Goal: Task Accomplishment & Management: Use online tool/utility

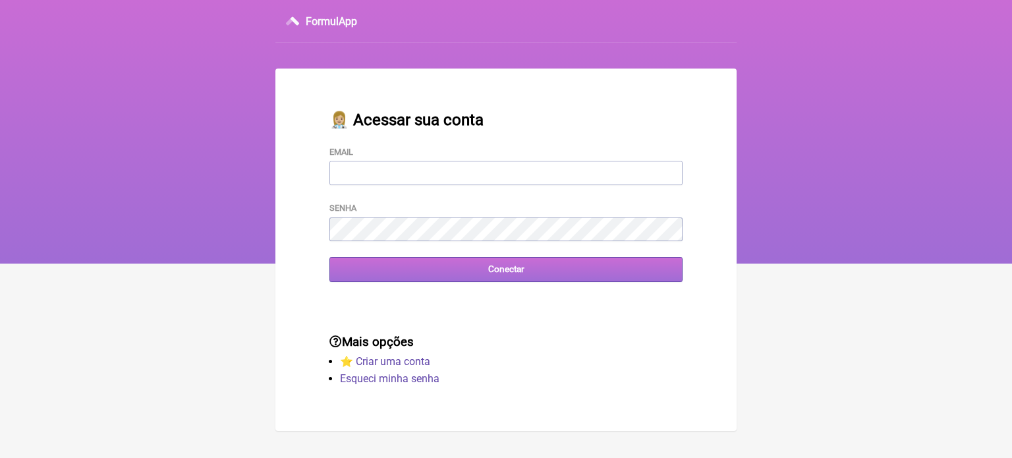
type input "[EMAIL_ADDRESS][DOMAIN_NAME]"
click at [459, 281] on input "Conectar" at bounding box center [505, 269] width 353 height 24
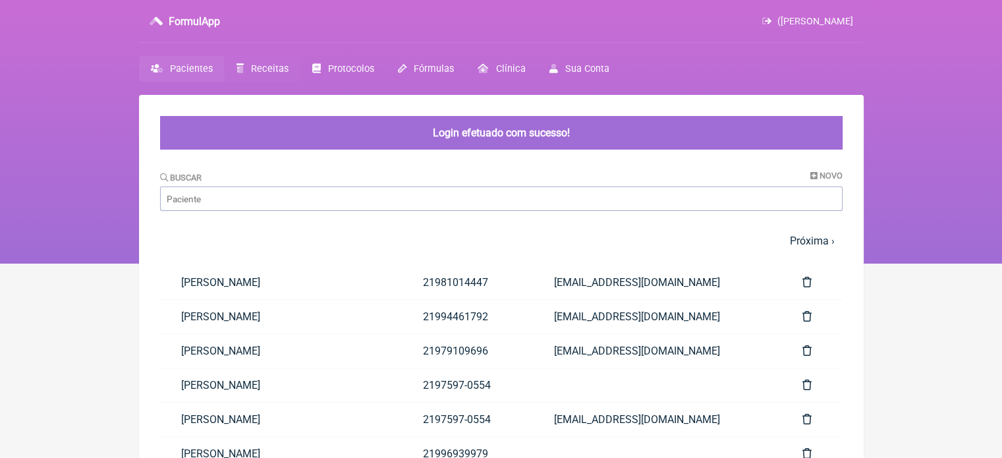
click at [269, 68] on span "Receitas" at bounding box center [270, 68] width 38 height 11
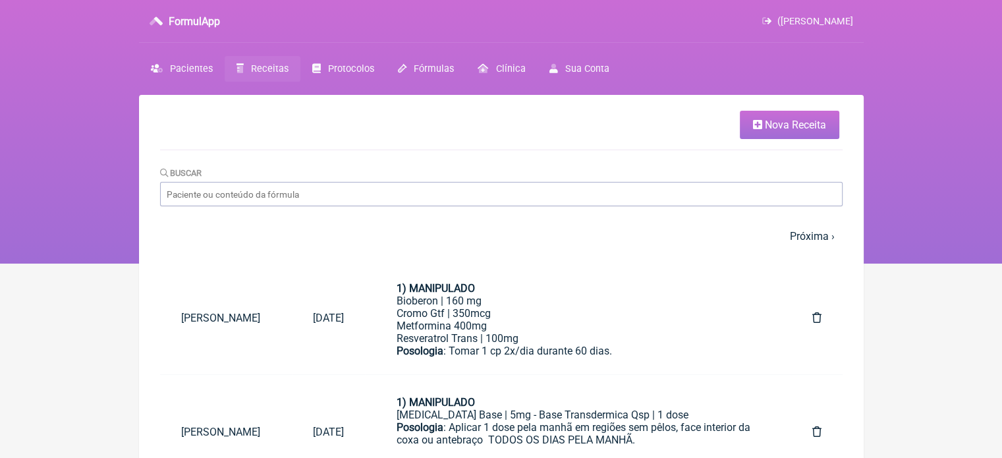
click at [769, 121] on span "Nova Receita" at bounding box center [795, 125] width 61 height 13
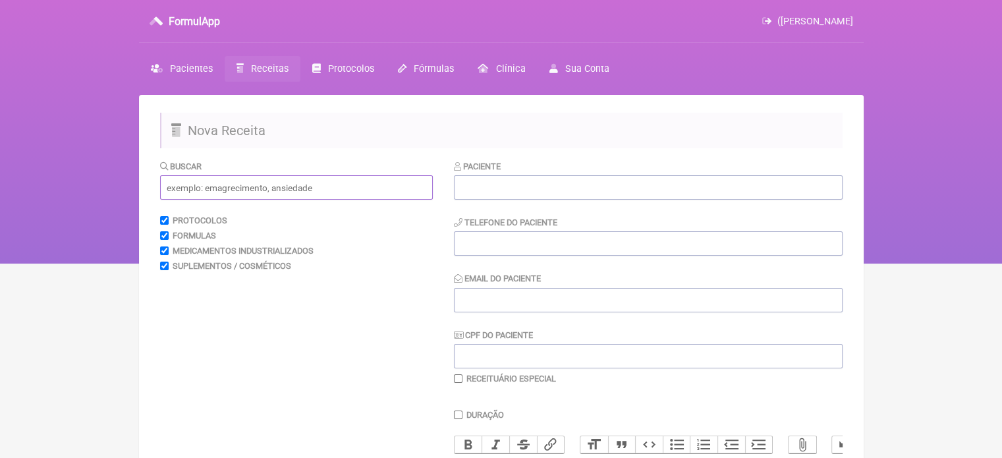
click at [350, 189] on input "text" at bounding box center [296, 187] width 273 height 24
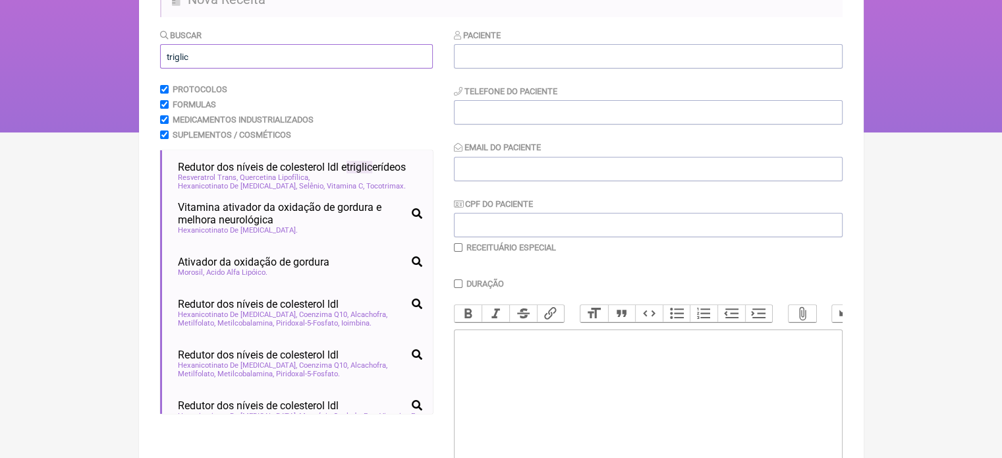
scroll to position [132, 0]
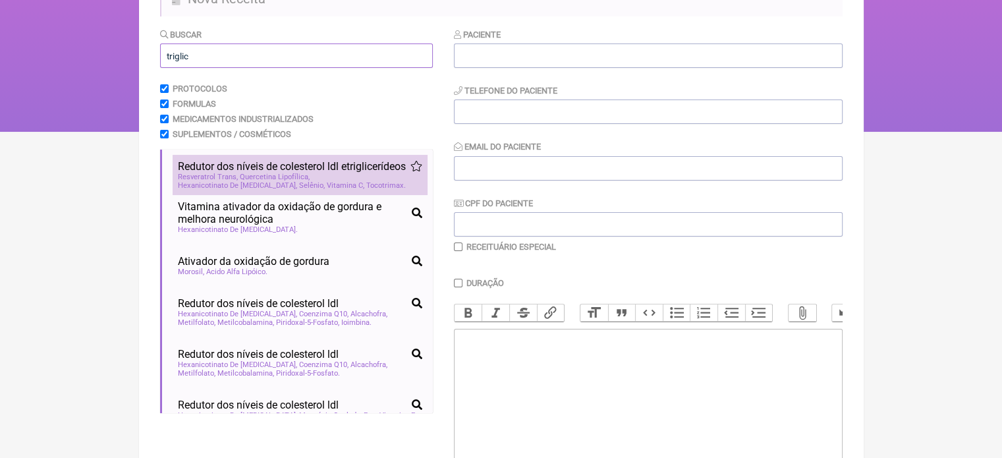
type input "triglic"
click at [366, 173] on span "Redutor dos níveis de colesterol ldl e triglic erídeos" at bounding box center [292, 166] width 228 height 13
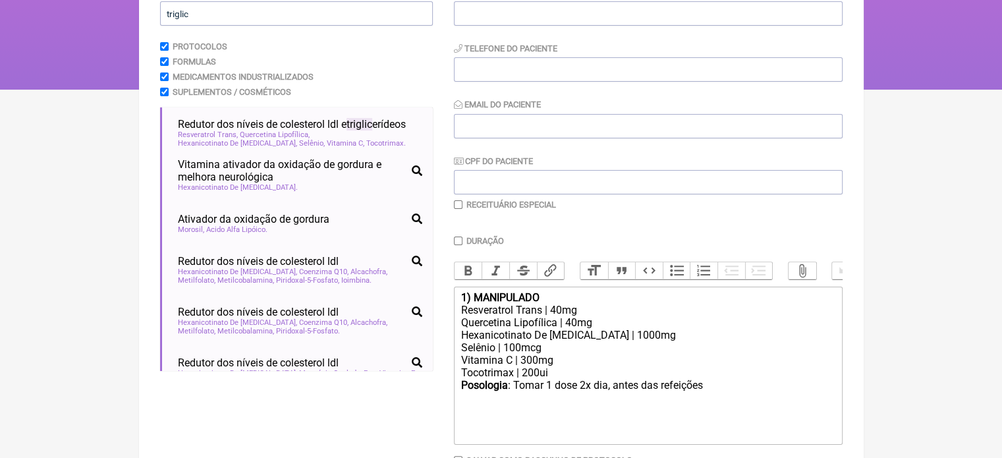
scroll to position [263, 0]
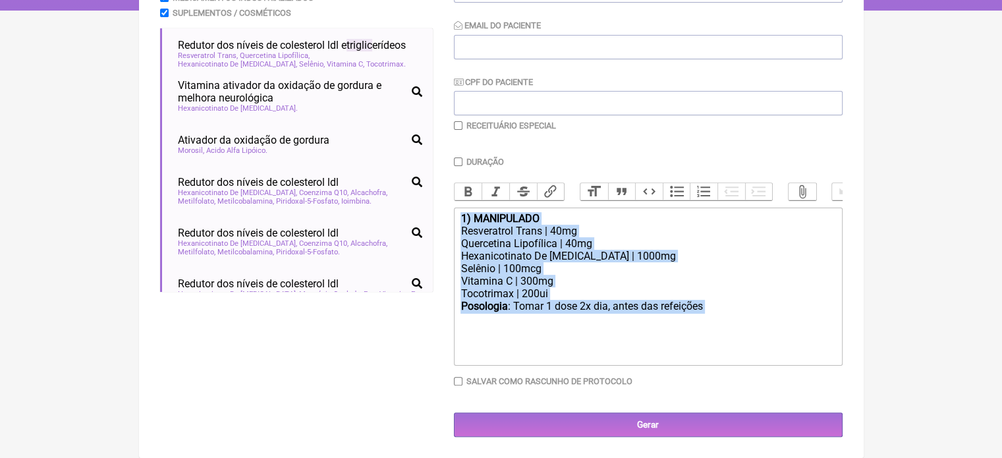
drag, startPoint x: 721, startPoint y: 313, endPoint x: 387, endPoint y: 208, distance: 350.2
click at [387, 208] on form "Buscar triglic Protocolos Formulas Medicamentos Industrializados Suplementos / …" at bounding box center [501, 171] width 683 height 531
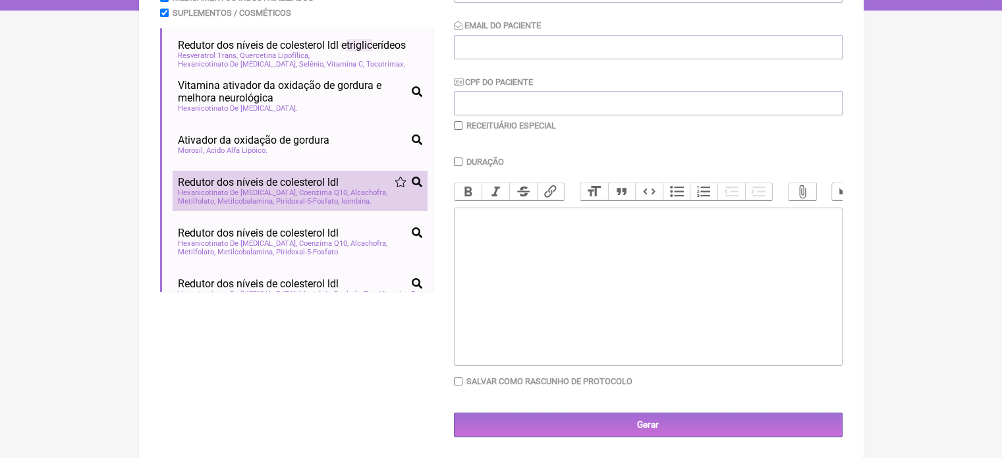
click at [306, 176] on span "Redutor dos níveis de colesterol ldl" at bounding box center [258, 182] width 161 height 13
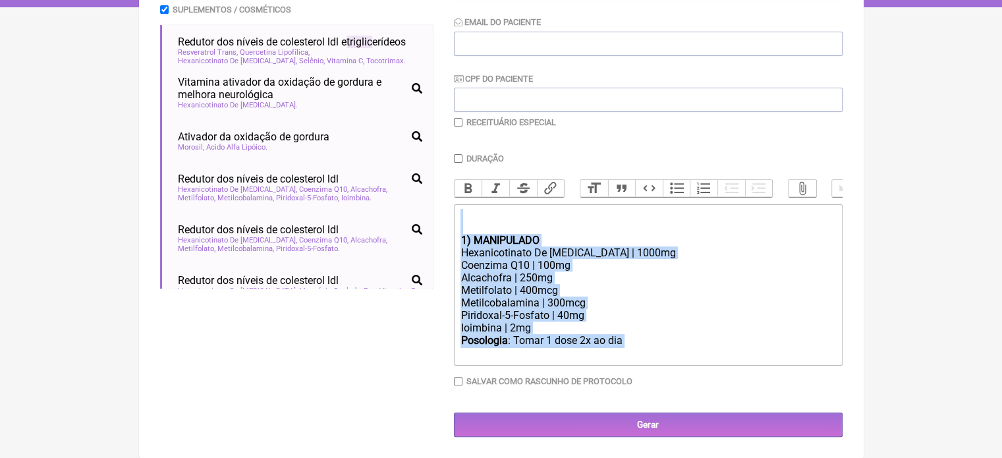
drag, startPoint x: 632, startPoint y: 347, endPoint x: 451, endPoint y: 235, distance: 213.0
click at [451, 235] on form "Buscar triglic Protocolos Formulas Medicamentos Industrializados Suplementos / …" at bounding box center [501, 170] width 683 height 534
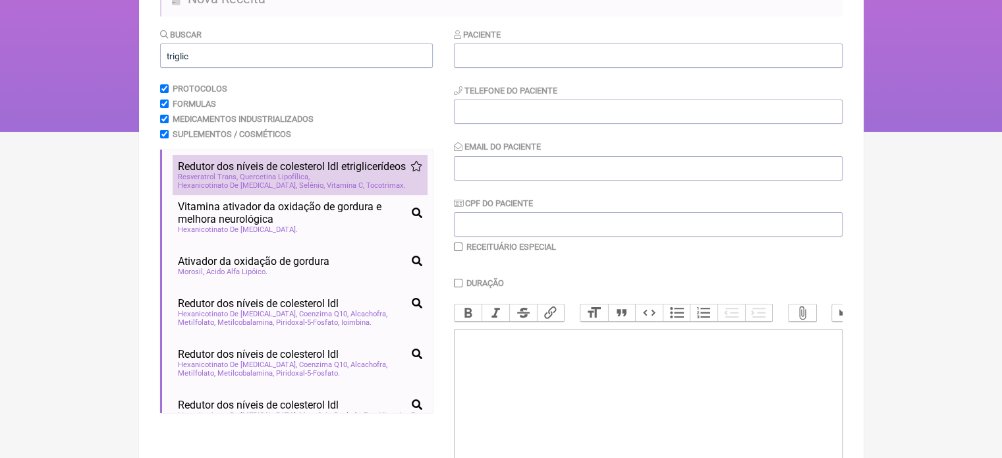
scroll to position [131, 0]
click at [352, 173] on span "Redutor dos níveis de colesterol ldl e triglic erídeos" at bounding box center [292, 167] width 228 height 13
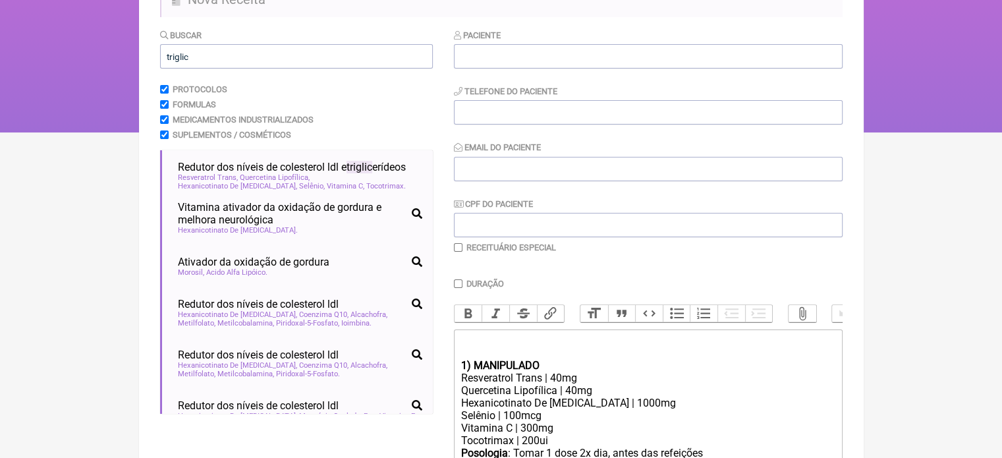
click at [630, 347] on div at bounding box center [647, 346] width 374 height 25
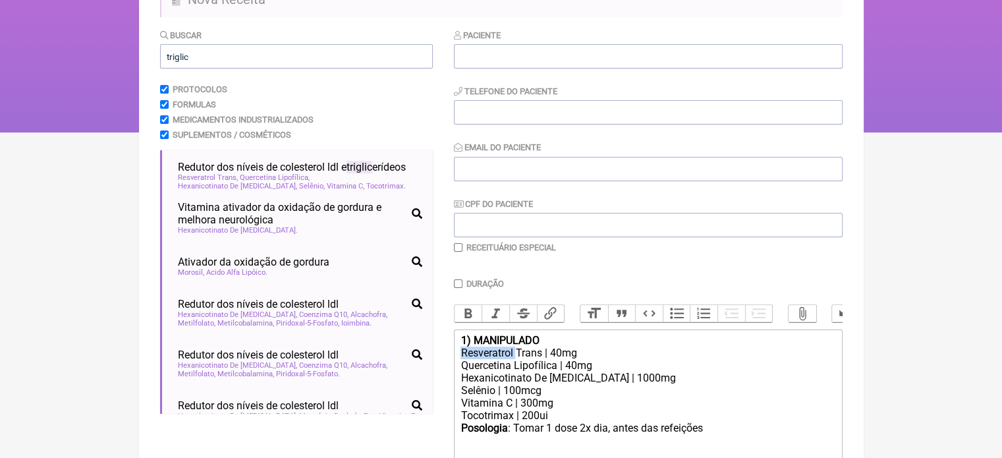
drag, startPoint x: 584, startPoint y: 354, endPoint x: 516, endPoint y: 365, distance: 68.1
click at [516, 365] on trix-editor "1) MANIPULADO Resveratrol Trans | 40mg Quercetina Lipofílica | 40mg Hexanicotin…" at bounding box center [648, 408] width 389 height 158
drag, startPoint x: 598, startPoint y: 366, endPoint x: 470, endPoint y: 362, distance: 127.2
click at [470, 359] on div "Resveratrol Trans | 40mg" at bounding box center [647, 353] width 374 height 13
drag, startPoint x: 609, startPoint y: 372, endPoint x: 457, endPoint y: 376, distance: 152.2
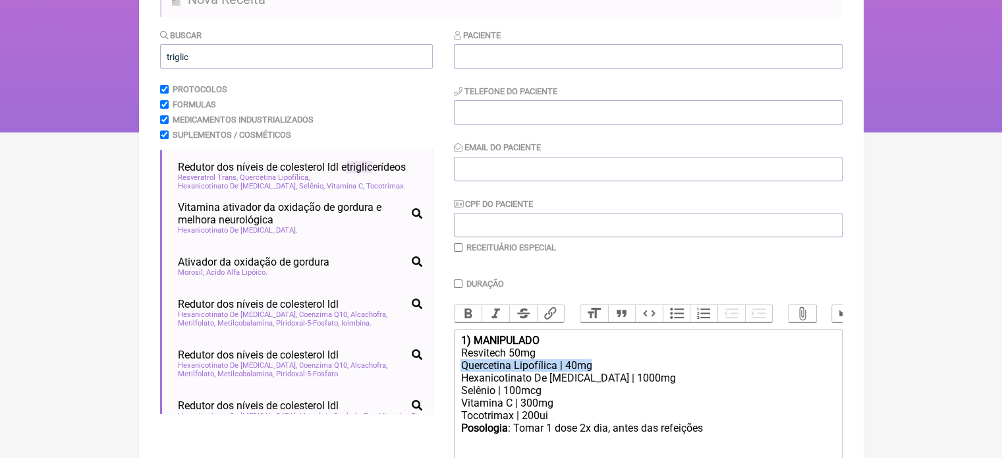
click at [457, 376] on trix-editor "1) MANIPULADO Resvitech 50mg Quercetina Lipofílica | 40mg Hexanicotinato De [ME…" at bounding box center [648, 408] width 389 height 158
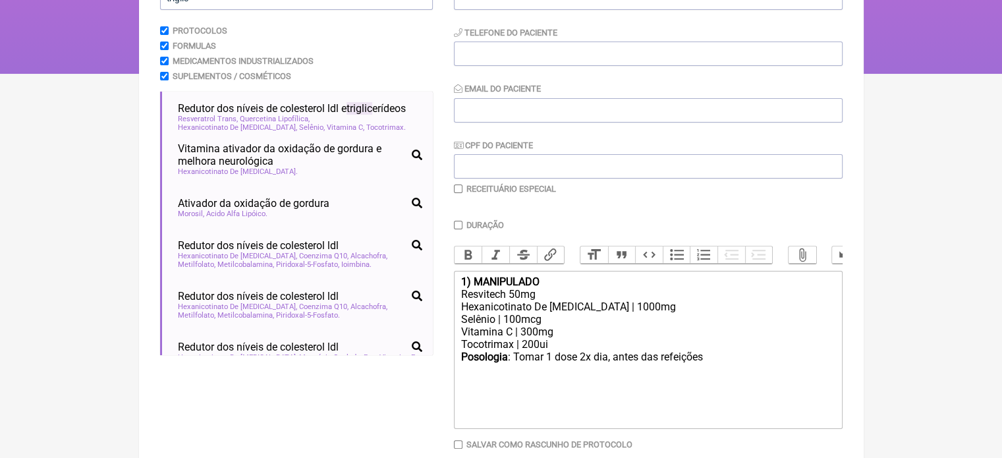
scroll to position [263, 0]
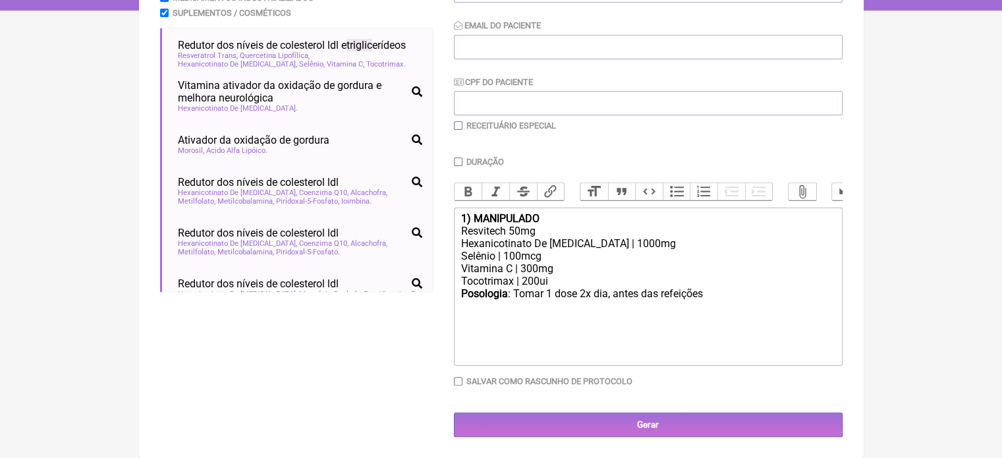
click at [562, 229] on div "Resvitech 50mg" at bounding box center [647, 231] width 374 height 13
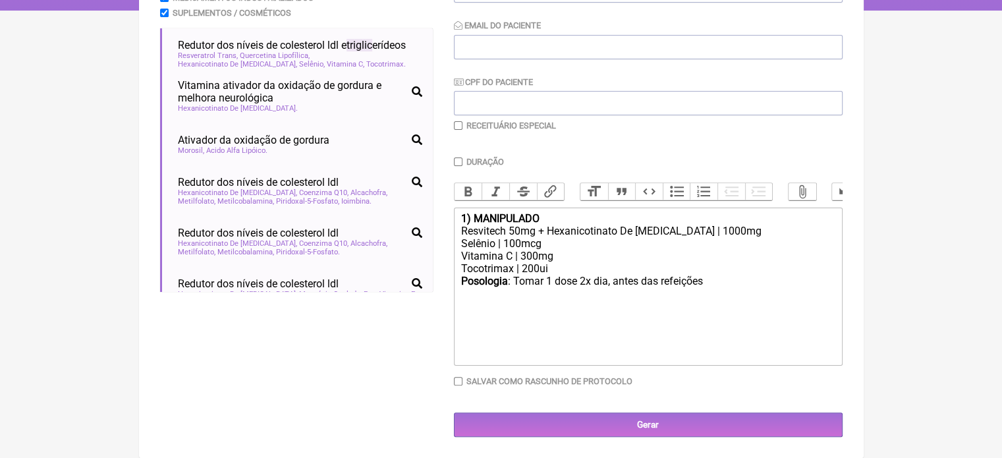
click at [731, 232] on div "Resvitech 50mg + Hexanicotinato De [MEDICAL_DATA] | 1000mg" at bounding box center [647, 231] width 374 height 13
click at [813, 232] on div "Resvitech 50mg + Hexanicotinato De [MEDICAL_DATA] | 1000mg + Selênio | 100mcg" at bounding box center [647, 237] width 374 height 25
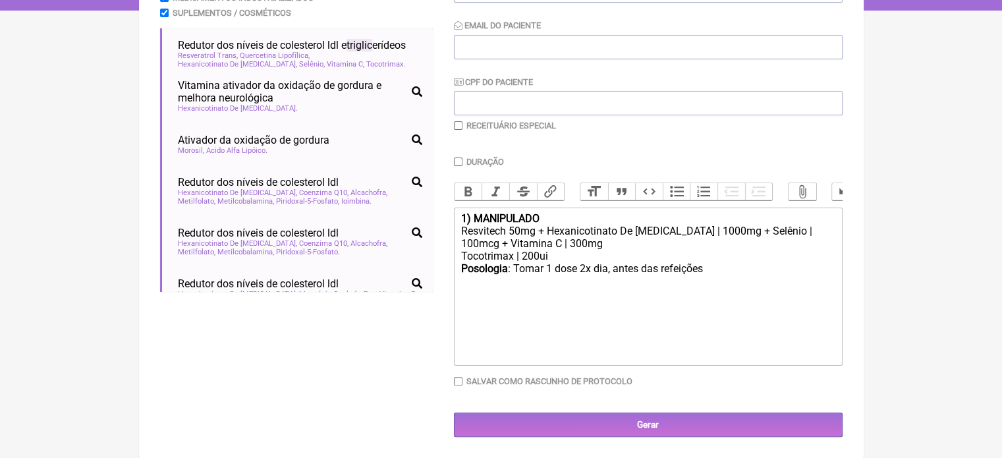
click at [767, 237] on div "Resvitech 50mg + Hexanicotinato De [MEDICAL_DATA] | 1000mg + Selênio | 100mcg +…" at bounding box center [647, 237] width 374 height 25
click at [671, 237] on div "Resvitech 50mg + Hexanicotinato De [MEDICAL_DATA] | 1000mg + Selênio | 100mcg +…" at bounding box center [647, 237] width 374 height 25
click at [631, 250] on div "Tocotrimax | 200ui" at bounding box center [647, 256] width 374 height 13
click at [631, 246] on div "Resvitech 50mg + Hexanicotinato De [MEDICAL_DATA] | 1000mg + Selênio | 100mcg +…" at bounding box center [647, 237] width 374 height 25
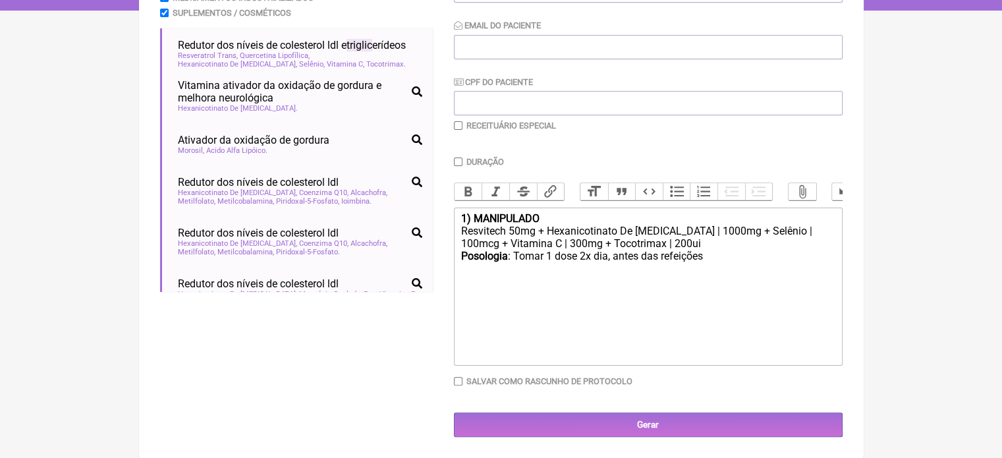
click at [704, 261] on div "Posologia : Tomar 1 dose 2x dia, antes das refeições ㅤ" at bounding box center [647, 263] width 374 height 26
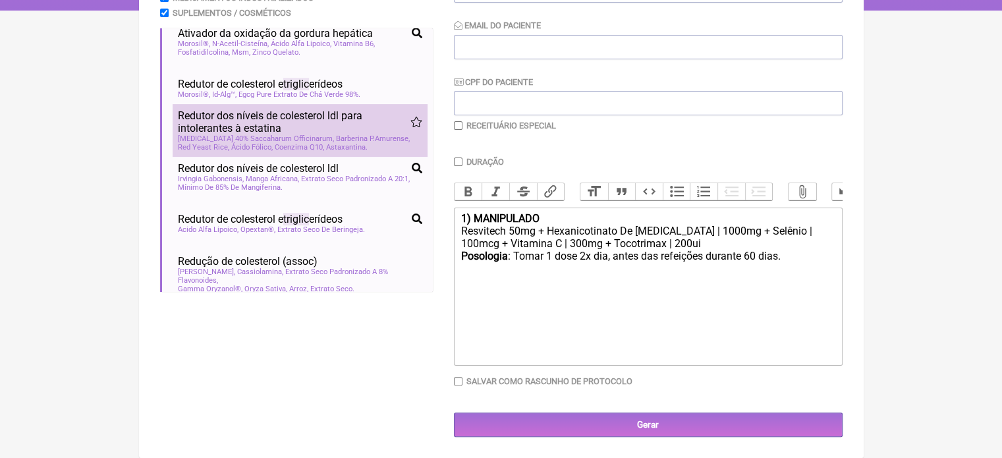
scroll to position [527, 0]
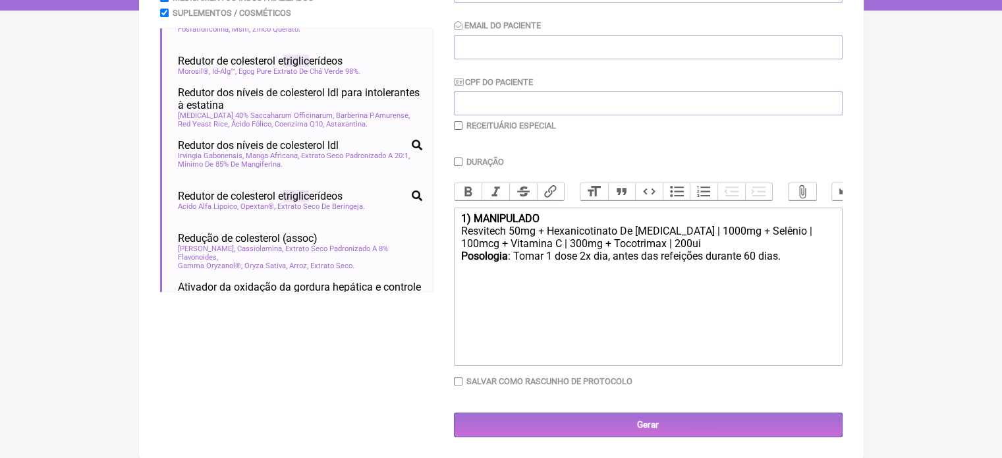
click at [713, 240] on div "Resvitech 50mg + Hexanicotinato De [MEDICAL_DATA] | 1000mg + Selênio | 100mcg +…" at bounding box center [647, 237] width 374 height 25
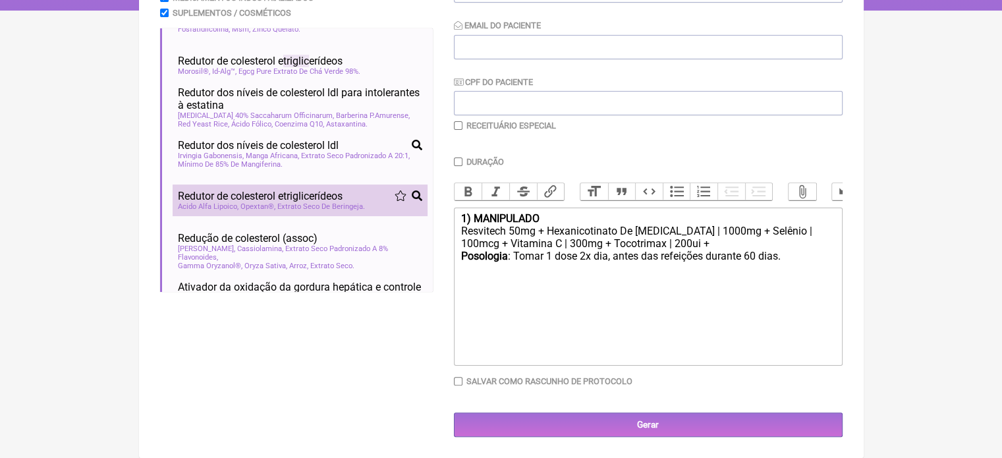
click at [316, 194] on span "Redutor de colesterol e triglic erídeos" at bounding box center [260, 196] width 165 height 13
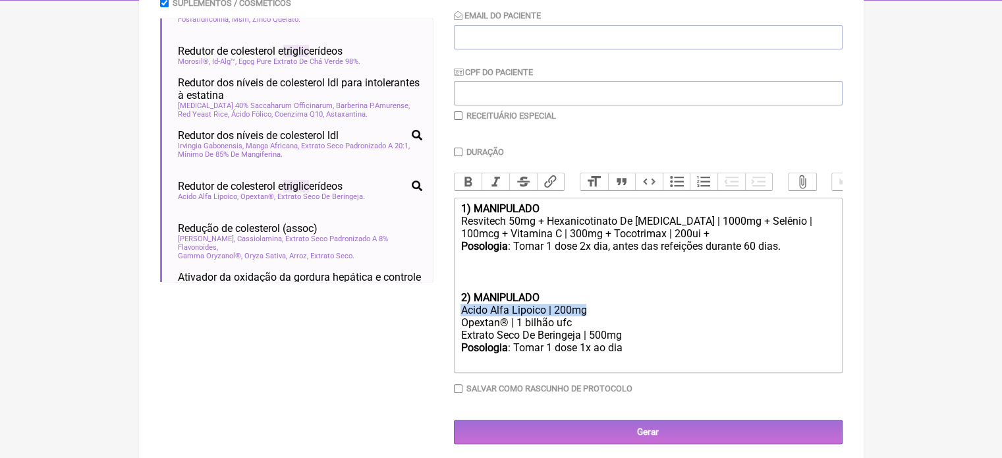
drag, startPoint x: 463, startPoint y: 321, endPoint x: 591, endPoint y: 314, distance: 128.0
click at [590, 315] on div "Acido Alfa Lipoico | 200mg" at bounding box center [647, 310] width 374 height 13
copy div "Acido Alfa Lipoico | 200mg"
click at [699, 240] on div "Resvitech 50mg + Hexanicotinato De [MEDICAL_DATA] | 1000mg + Selênio | 100mcg +…" at bounding box center [647, 227] width 374 height 25
paste trix-editor "Acido Alfa Lipoico | 200mg"
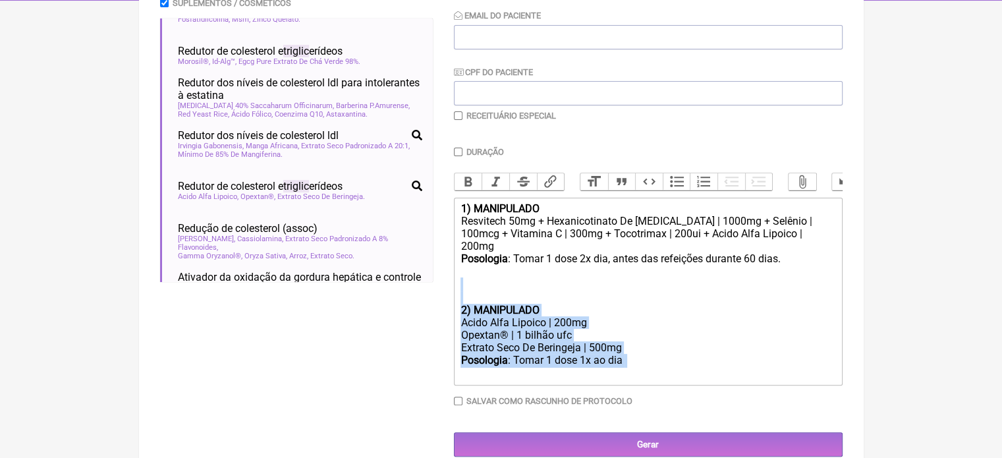
drag, startPoint x: 496, startPoint y: 288, endPoint x: 619, endPoint y: 381, distance: 154.3
click at [619, 381] on trix-editor "1) MANIPULADO Resvitech 50mg + Hexanicotinato De [MEDICAL_DATA] | 1000mg + Selê…" at bounding box center [648, 292] width 389 height 188
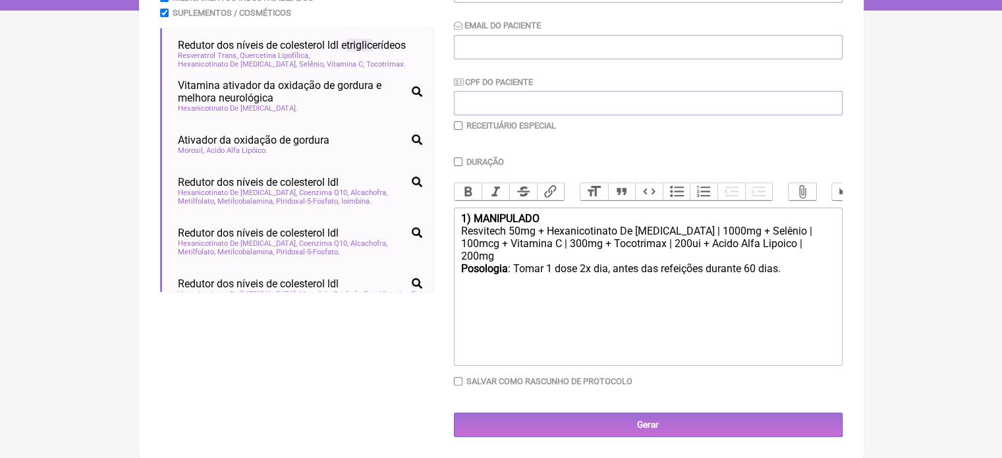
scroll to position [263, 0]
click at [803, 249] on div "Resvitech 50mg + Hexanicotinato De [MEDICAL_DATA] | 1000mg + Selênio | 100mcg +…" at bounding box center [647, 244] width 374 height 38
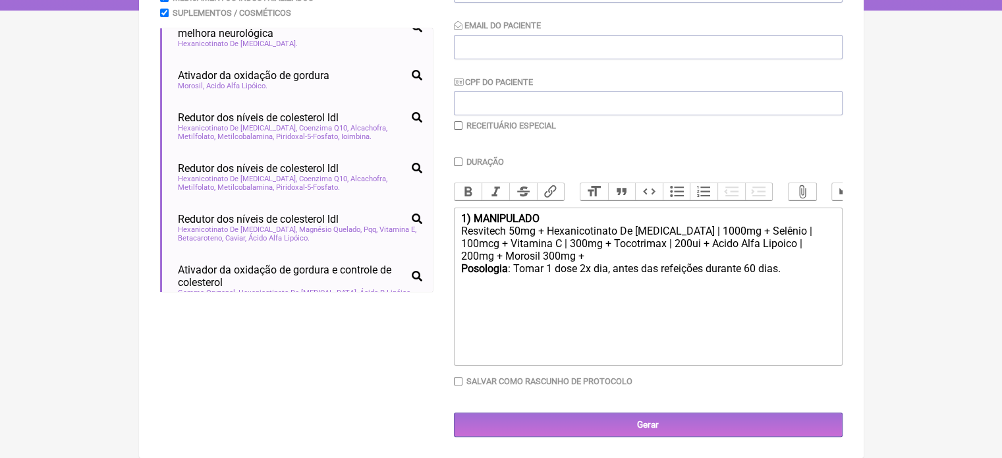
scroll to position [64, 0]
click at [800, 268] on div "Posologia : Tomar 1 dose 2x dia, antes das refeições durante 60 dias." at bounding box center [647, 274] width 374 height 25
type trix-editor "<div><strong>1) MANIPULADO</strong></div><div>Resvitech 50mg + Hexanicotinato D…"
drag, startPoint x: 802, startPoint y: 270, endPoint x: 439, endPoint y: 218, distance: 366.7
click at [439, 219] on form "Buscar triglic Protocolos Formulas Medicamentos Industrializados Suplementos / …" at bounding box center [501, 171] width 683 height 531
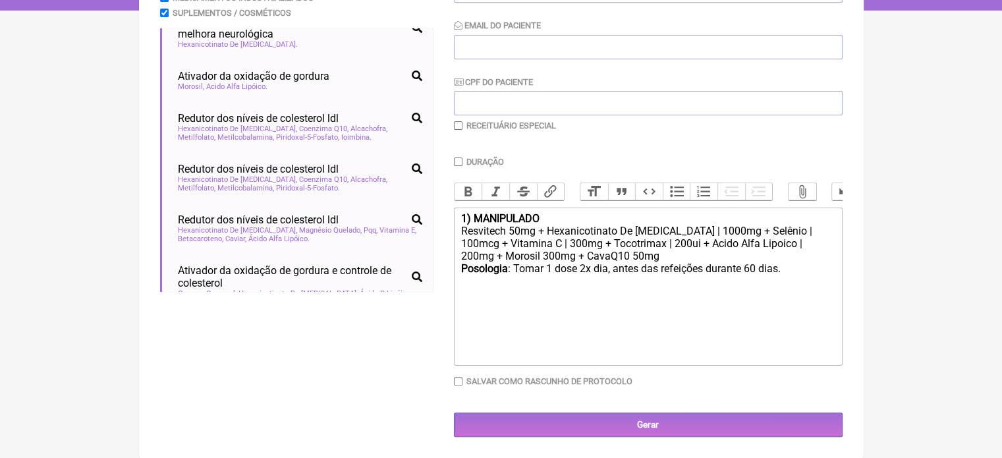
copy trix-editor "1) MANIPULADO Resvitech 50mg + Hexanicotinato De [MEDICAL_DATA] | 1000mg + Selê…"
click at [679, 337] on trix-editor "1) MANIPULADO Resvitech 50mg + Hexanicotinato De [MEDICAL_DATA] | 1000mg + Selê…" at bounding box center [648, 287] width 389 height 158
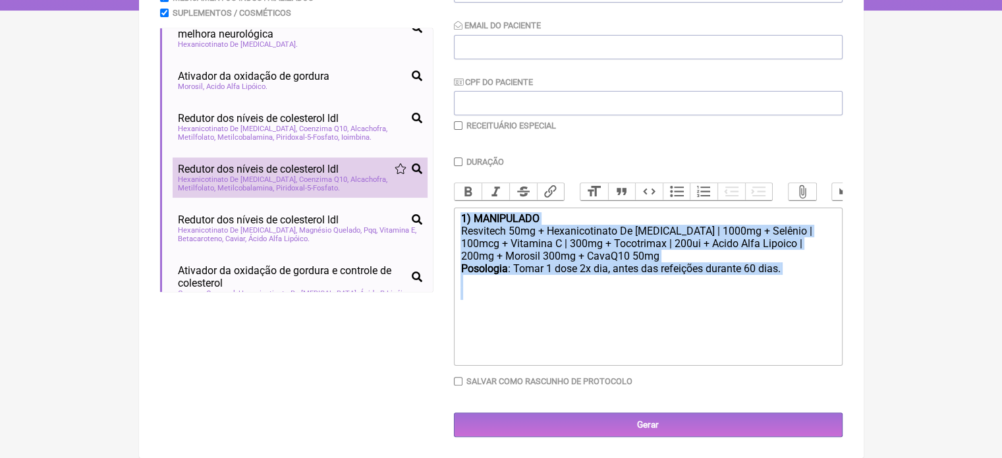
drag, startPoint x: 706, startPoint y: 315, endPoint x: 365, endPoint y: 173, distance: 369.5
click at [365, 173] on form "Buscar triglic Protocolos Formulas Medicamentos Industrializados Suplementos / …" at bounding box center [501, 171] width 683 height 531
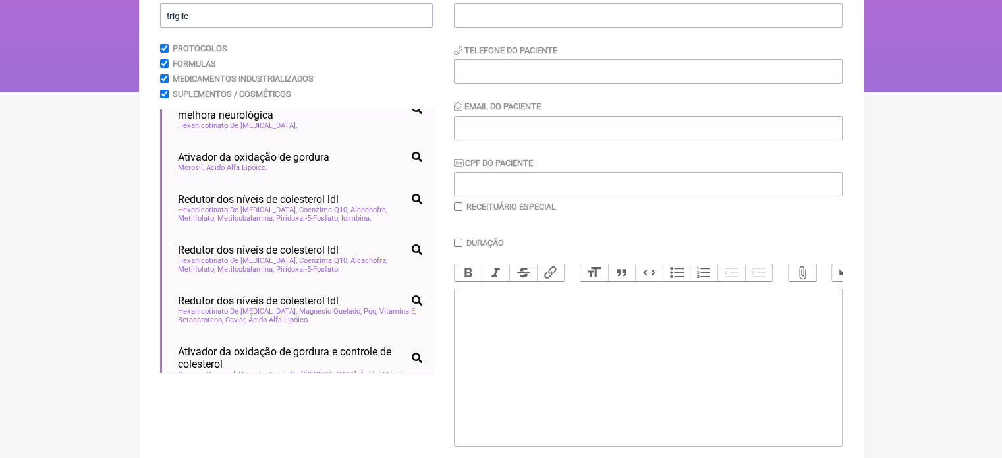
scroll to position [0, 0]
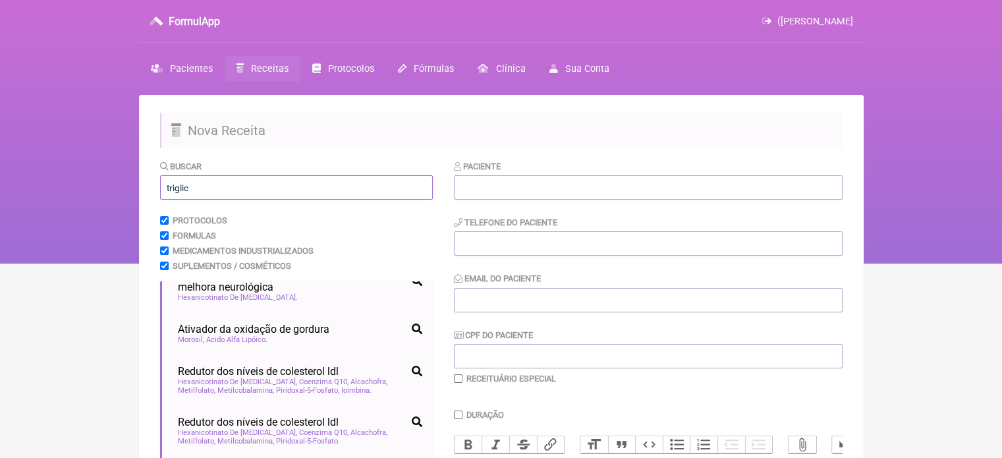
drag, startPoint x: 200, startPoint y: 182, endPoint x: 144, endPoint y: 169, distance: 57.5
click at [144, 169] on main "Nova Receita Buscar triglic Protocolos Formulas Medicamentos Industrializados S…" at bounding box center [501, 403] width 725 height 616
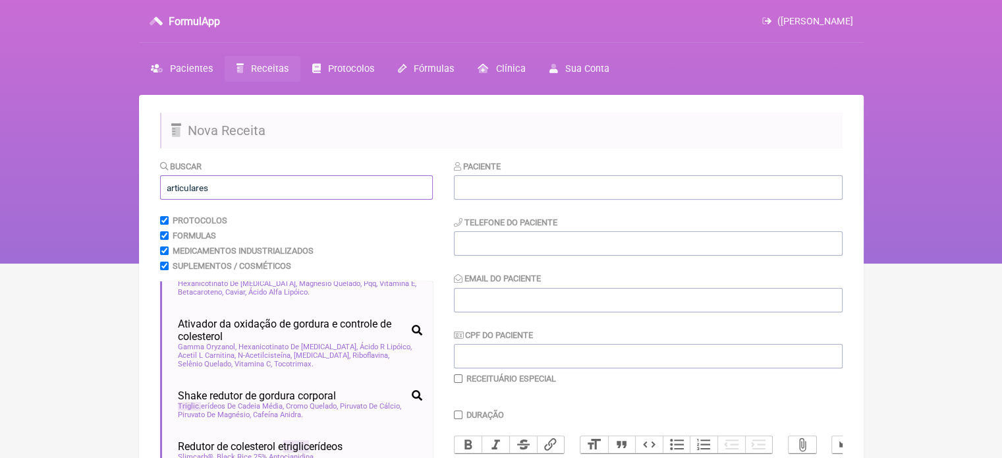
drag, startPoint x: 198, startPoint y: 180, endPoint x: 76, endPoint y: 161, distance: 122.6
click at [76, 161] on div "FormulApp ([PERSON_NAME] [GEOGRAPHIC_DATA] Receitas Protocolos Fórmulas [GEOGRA…" at bounding box center [501, 132] width 1002 height 264
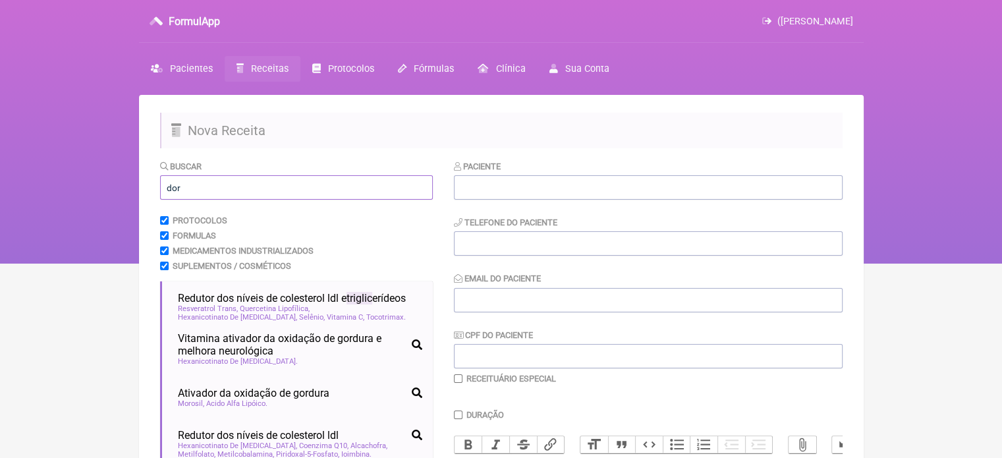
type input "dor"
